Goal: Navigation & Orientation: Go to known website

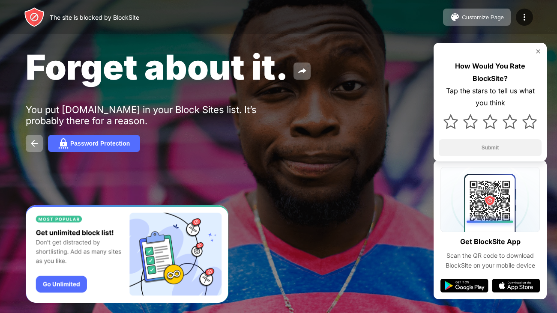
click at [538, 49] on img at bounding box center [538, 51] width 7 height 7
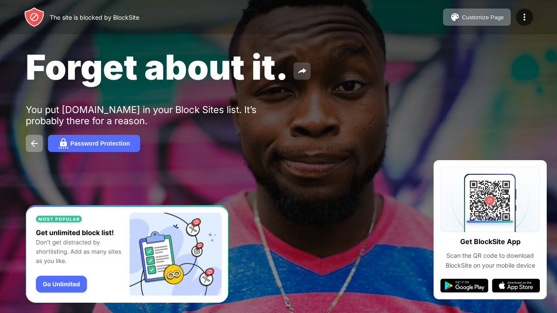
click at [308, 70] on button at bounding box center [302, 71] width 17 height 17
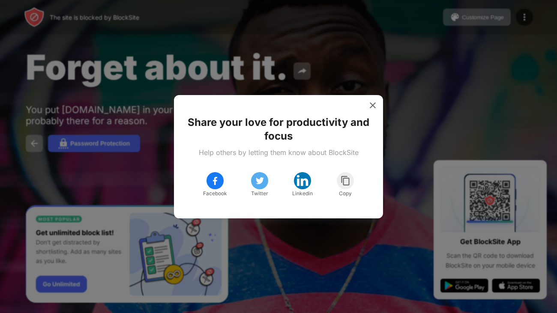
click at [366, 110] on div "Share your love for productivity and focus Help others by letting them know abo…" at bounding box center [278, 156] width 189 height 103
click at [373, 108] on img at bounding box center [373, 105] width 9 height 9
